Goal: Task Accomplishment & Management: Use online tool/utility

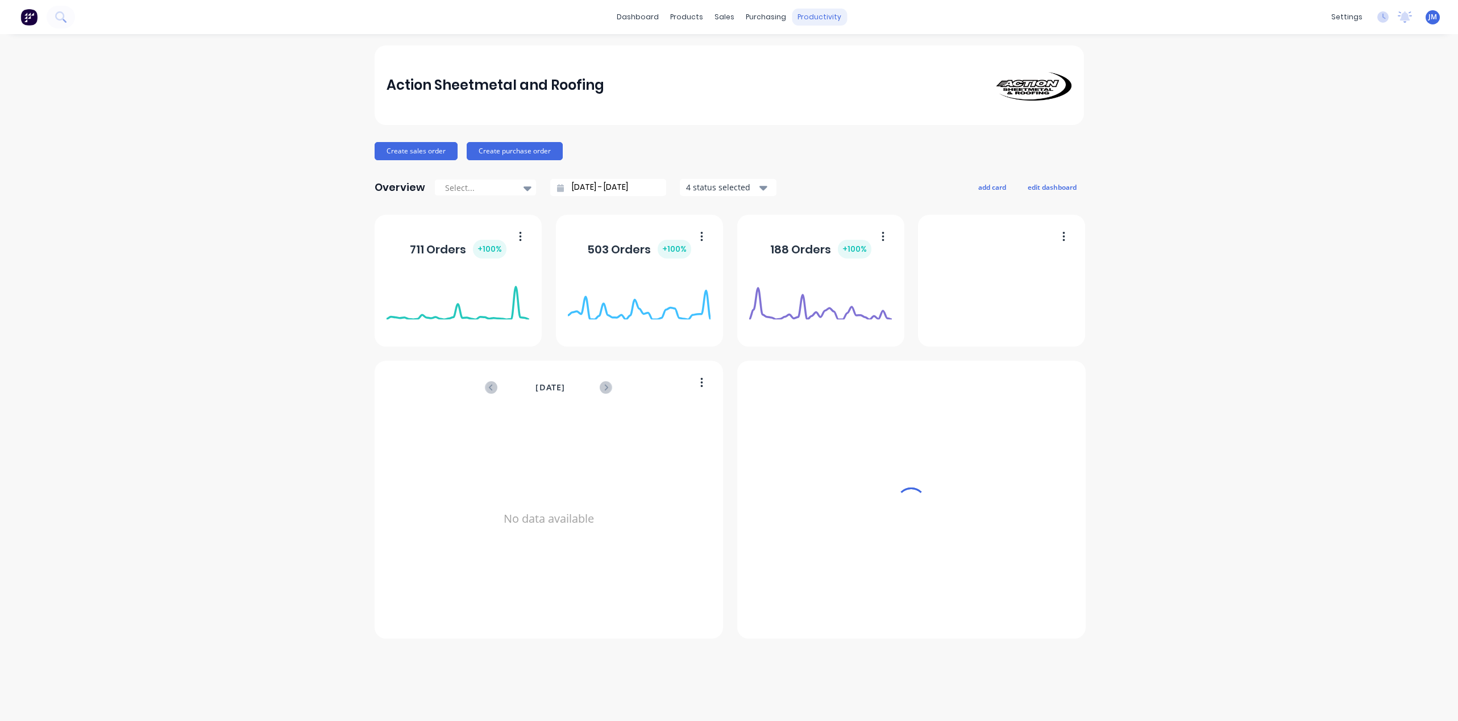
click at [815, 18] on div "productivity" at bounding box center [819, 17] width 55 height 17
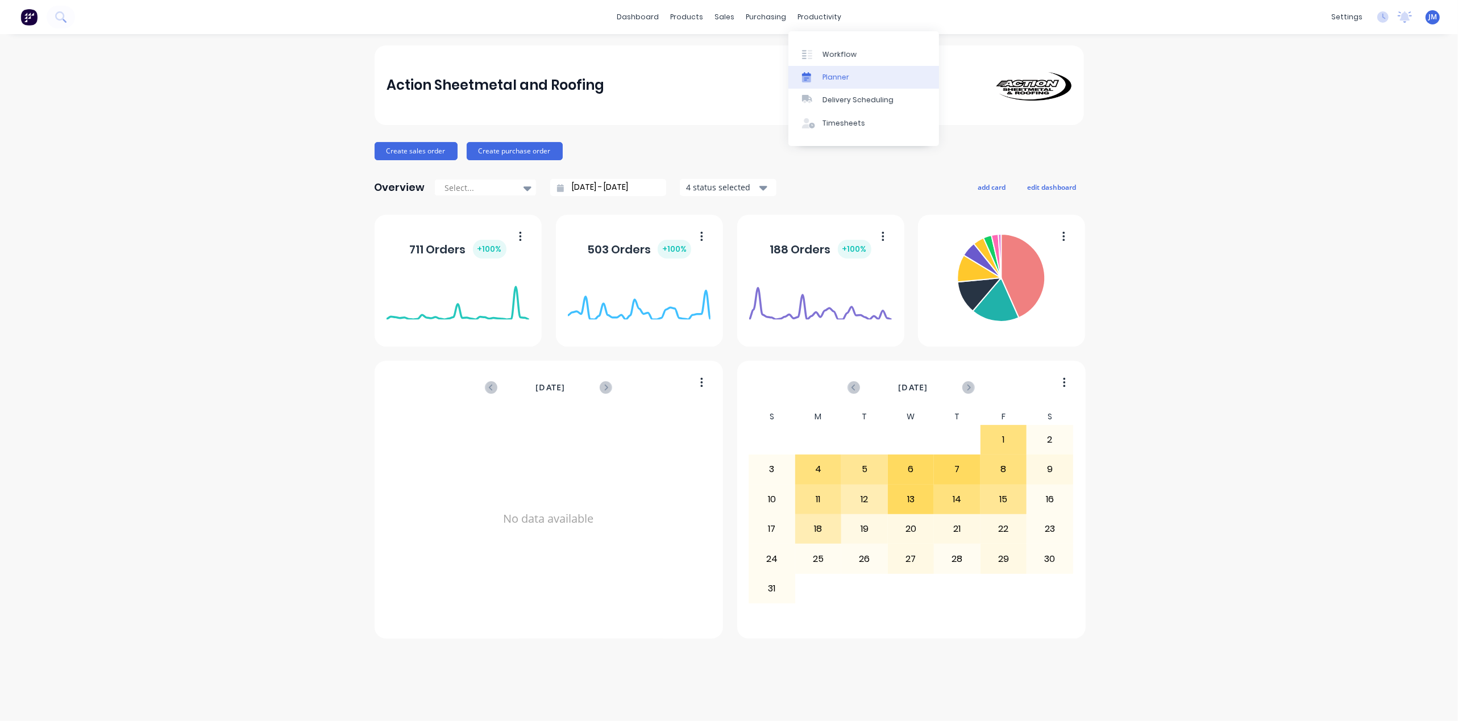
drag, startPoint x: 839, startPoint y: 55, endPoint x: 799, endPoint y: 78, distance: 46.3
click at [839, 56] on div "Workflow" at bounding box center [839, 54] width 34 height 10
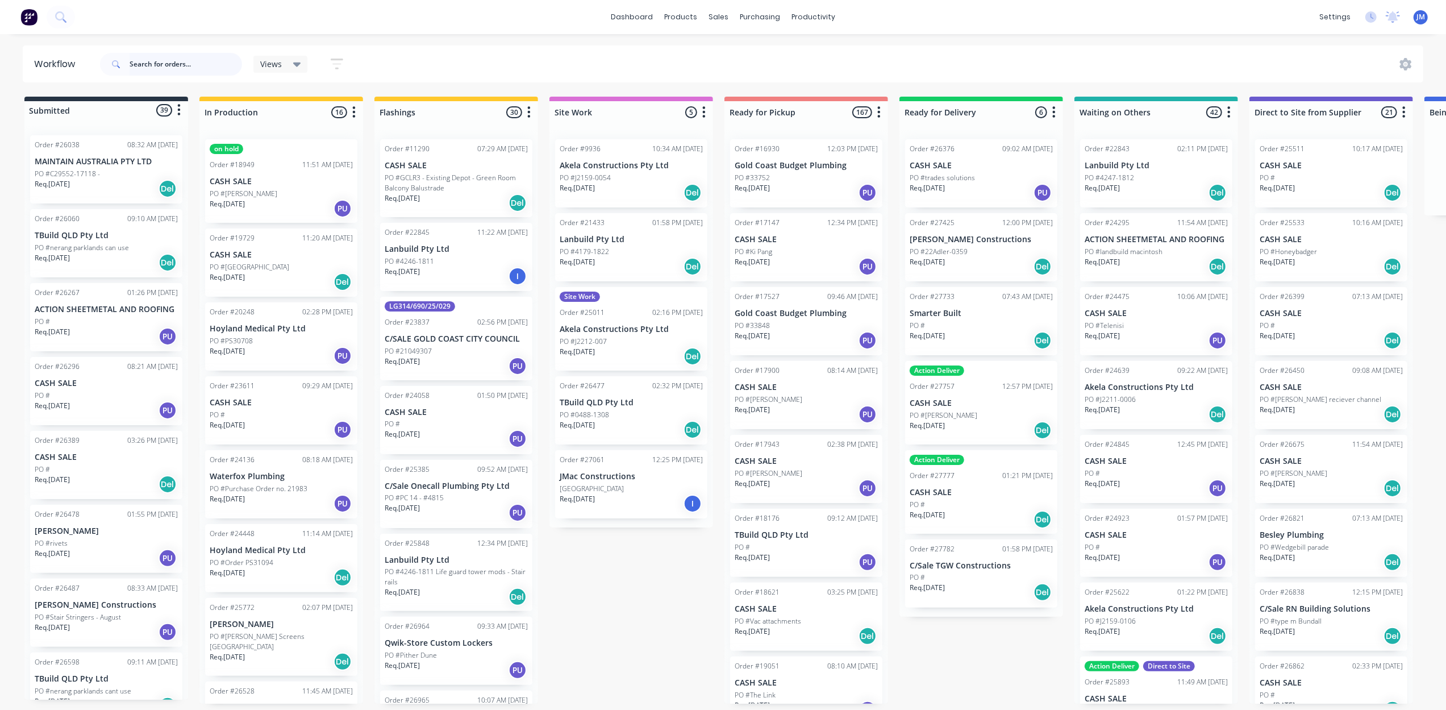
click at [144, 75] on input "text" at bounding box center [186, 64] width 113 height 23
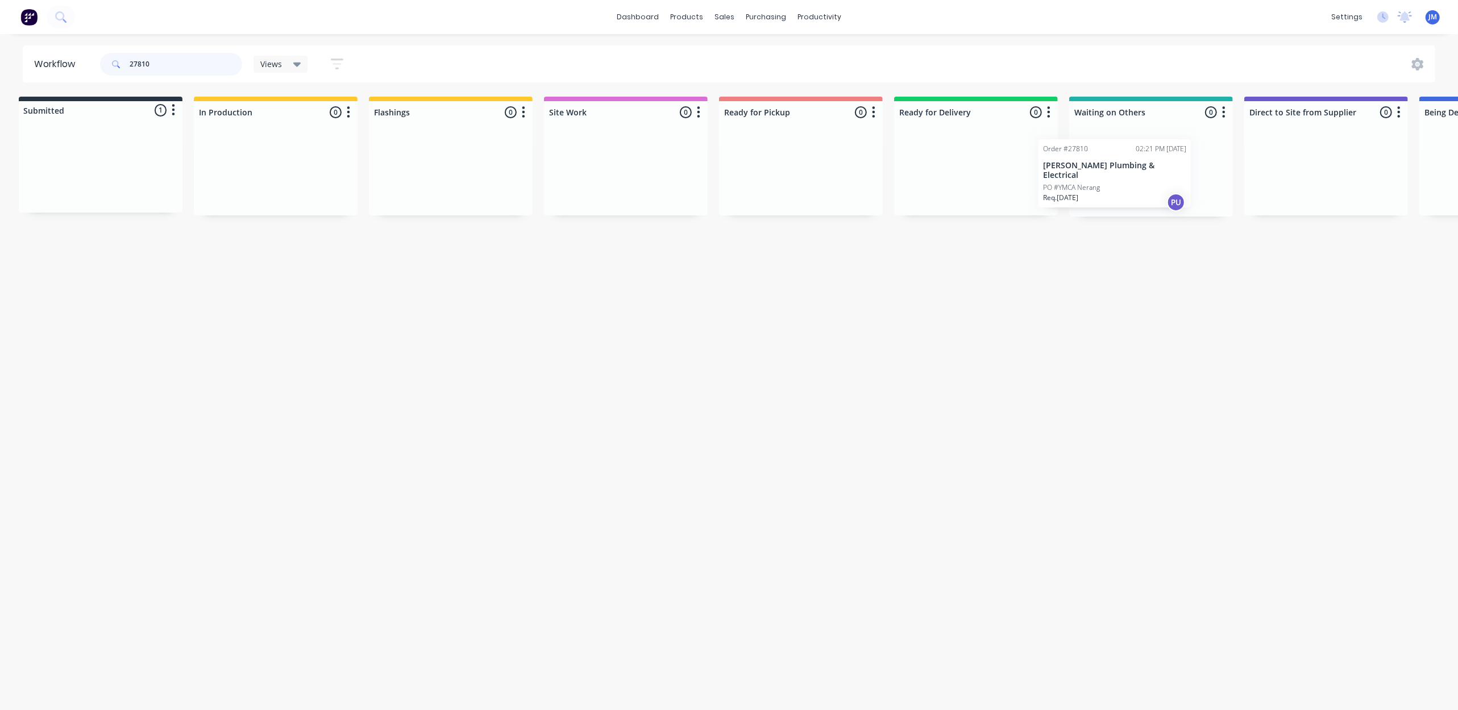
scroll to position [0, 16]
drag, startPoint x: 159, startPoint y: 184, endPoint x: 1159, endPoint y: 185, distance: 1000.2
click at [1159, 185] on div "Submitted 1 Status colour #273444 hex #273444 Save Cancel Summaries Total order…" at bounding box center [1006, 157] width 2060 height 120
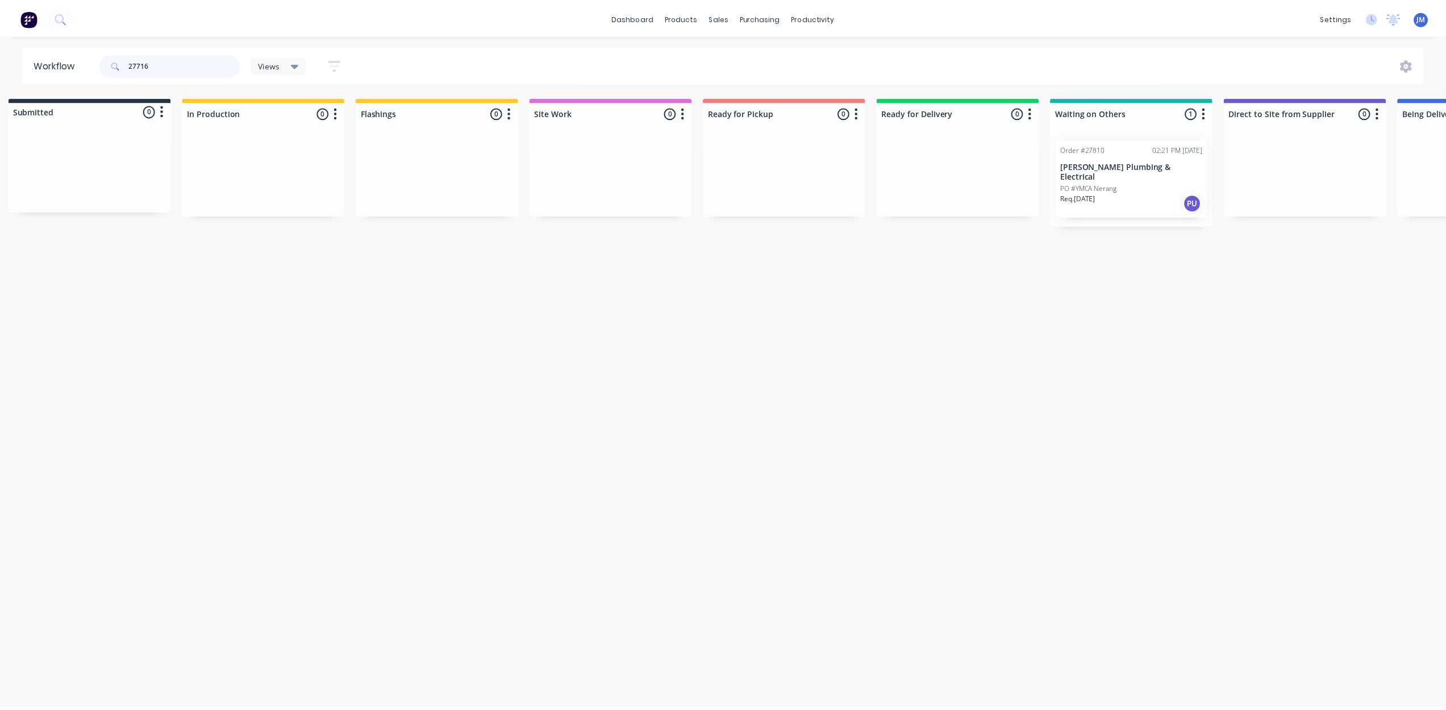
scroll to position [0, 0]
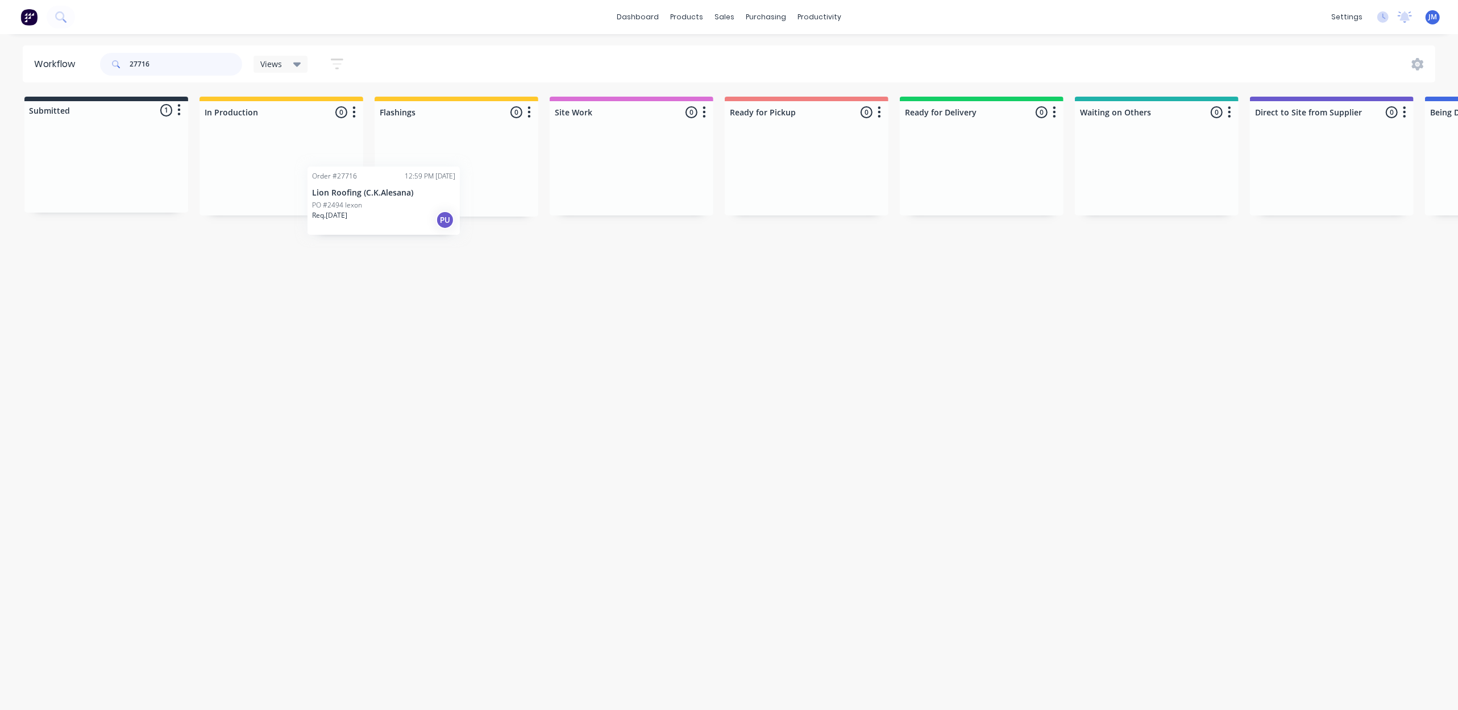
drag, startPoint x: 144, startPoint y: 175, endPoint x: 500, endPoint y: 167, distance: 356.4
click at [499, 168] on div "Submitted 1 Status colour #273444 hex #273444 Save Cancel Summaries Total order…" at bounding box center [1021, 157] width 2060 height 120
drag, startPoint x: 208, startPoint y: 169, endPoint x: 499, endPoint y: 127, distance: 294.0
click at [494, 130] on div "Submitted 1 Status colour #273444 hex #273444 Save Cancel Summaries Total order…" at bounding box center [1021, 157] width 2060 height 120
type input "2"
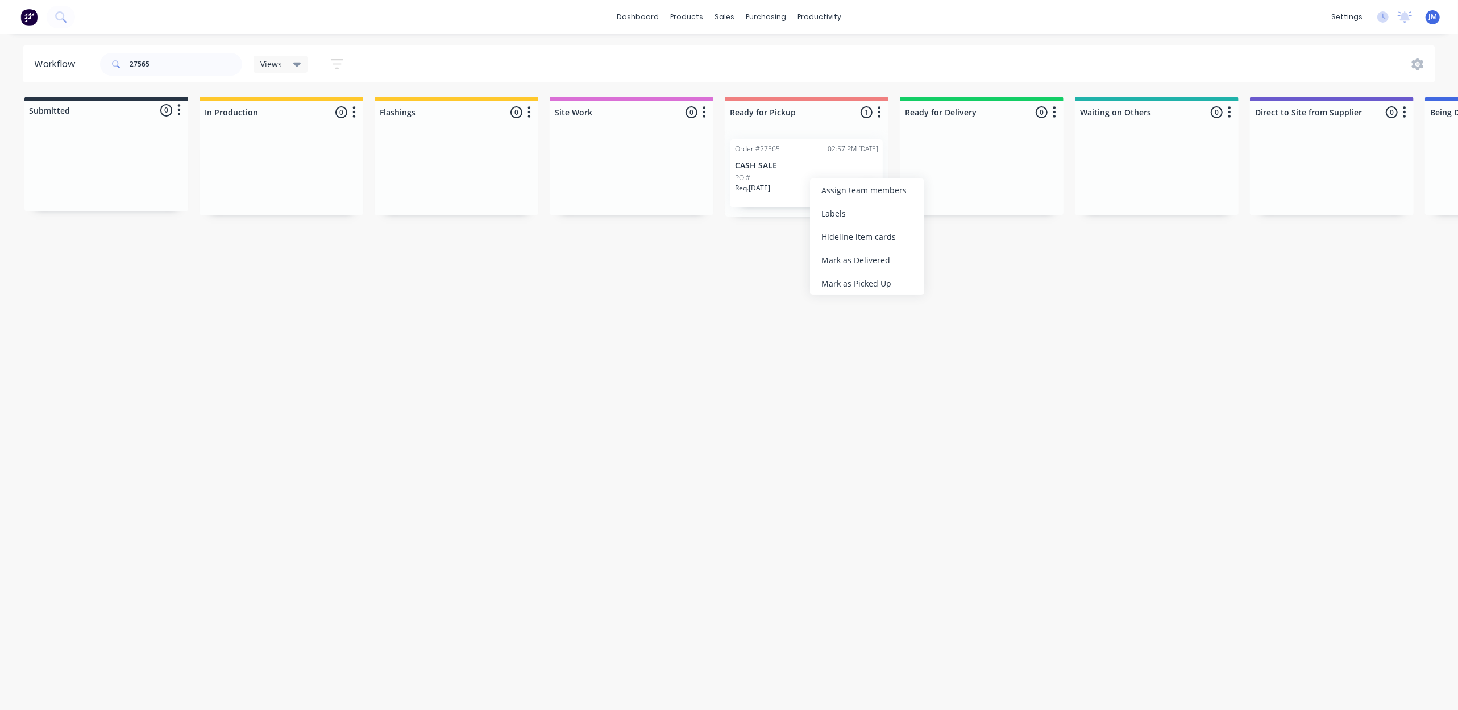
drag, startPoint x: 828, startPoint y: 285, endPoint x: 825, endPoint y: 291, distance: 6.4
click at [828, 289] on div "Mark as Picked Up" at bounding box center [867, 283] width 114 height 23
click at [151, 58] on input "27565" at bounding box center [186, 64] width 113 height 23
type input "2"
